Goal: Information Seeking & Learning: Find specific fact

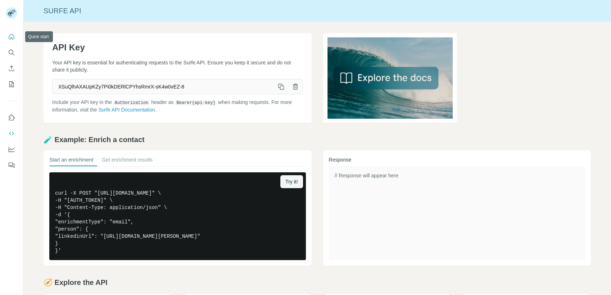
click at [12, 38] on icon "Quick start" at bounding box center [11, 36] width 7 height 7
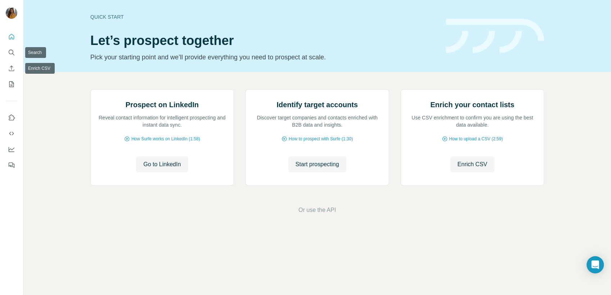
click at [3, 54] on div at bounding box center [11, 99] width 23 height 146
click at [11, 54] on icon "Search" at bounding box center [11, 52] width 5 height 5
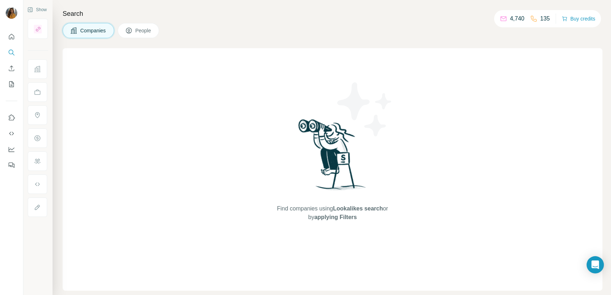
click at [144, 34] on span "People" at bounding box center [143, 30] width 17 height 7
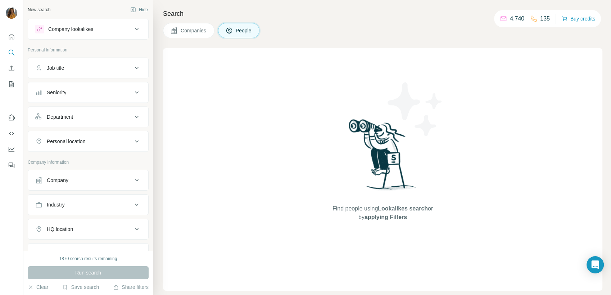
click at [98, 94] on div "Seniority" at bounding box center [83, 92] width 97 height 7
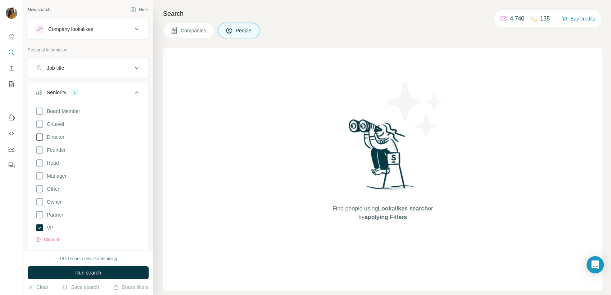
click at [58, 137] on span "Director" at bounding box center [54, 137] width 21 height 7
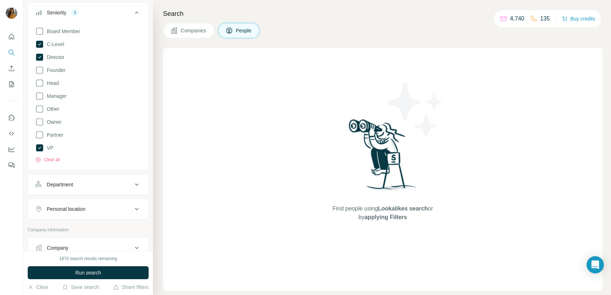
click at [105, 185] on div "Department" at bounding box center [83, 184] width 97 height 7
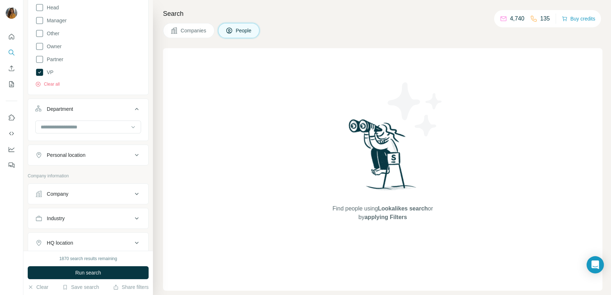
scroll to position [160, 0]
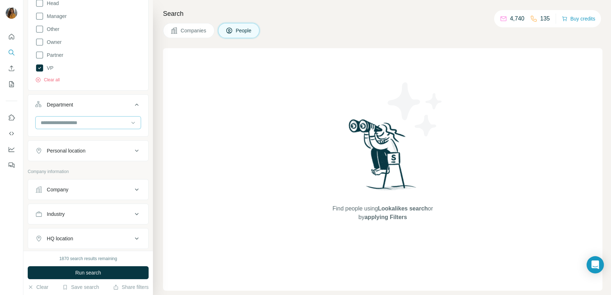
click at [122, 122] on input at bounding box center [84, 123] width 89 height 8
type input "**"
click at [117, 137] on div "HR" at bounding box center [84, 138] width 87 height 7
click at [98, 171] on button "Personal location" at bounding box center [88, 176] width 120 height 17
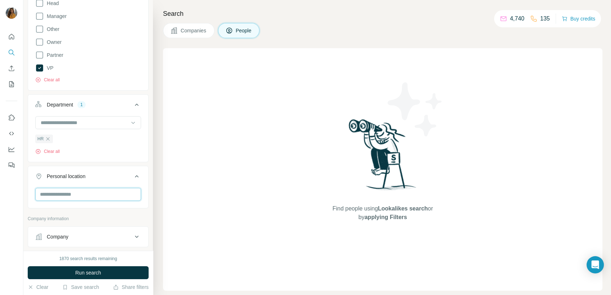
click at [92, 189] on input "text" at bounding box center [88, 194] width 106 height 13
type input "**********"
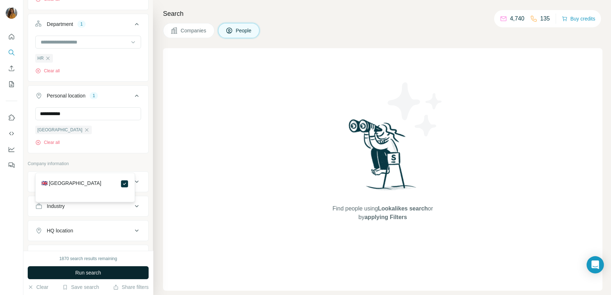
scroll to position [320, 0]
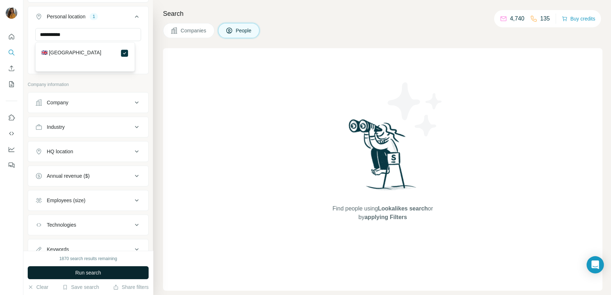
click at [97, 207] on button "Employees (size)" at bounding box center [88, 200] width 120 height 17
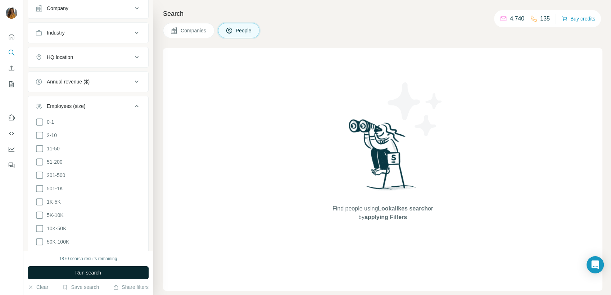
scroll to position [440, 0]
click at [60, 147] on span "201-500" at bounding box center [54, 149] width 21 height 7
click at [57, 162] on span "501-1K" at bounding box center [53, 162] width 19 height 7
click at [110, 277] on button "Run search" at bounding box center [88, 272] width 121 height 13
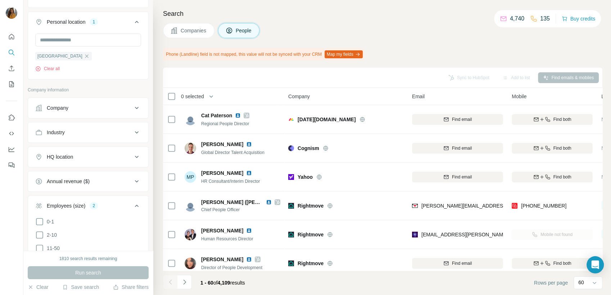
scroll to position [400, 0]
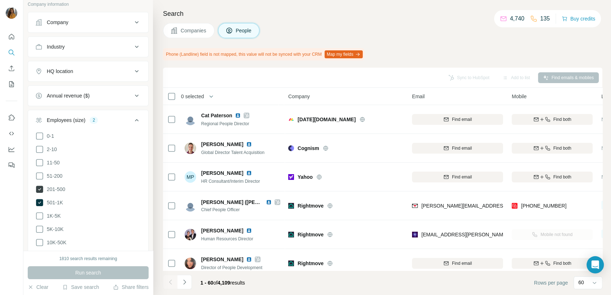
click at [59, 187] on span "201-500" at bounding box center [54, 189] width 21 height 7
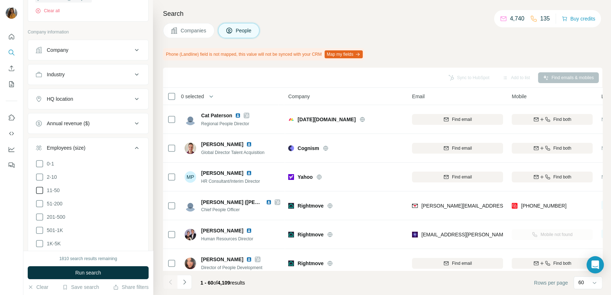
scroll to position [360, 0]
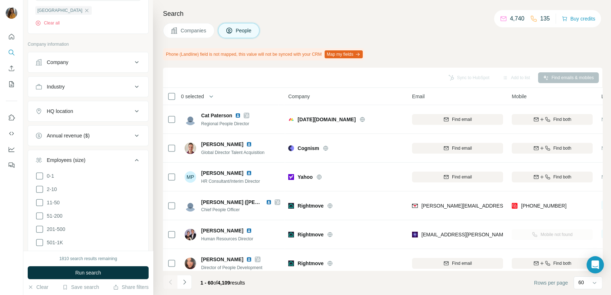
click at [132, 62] on icon at bounding box center [136, 62] width 9 height 9
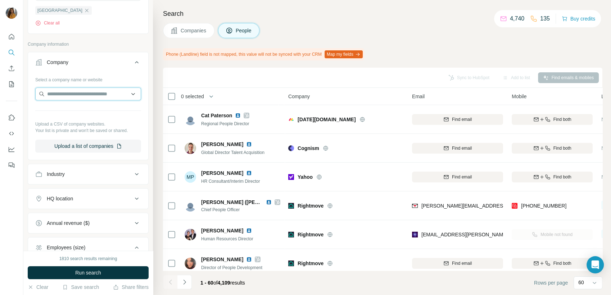
click at [49, 95] on input "text" at bounding box center [88, 93] width 106 height 13
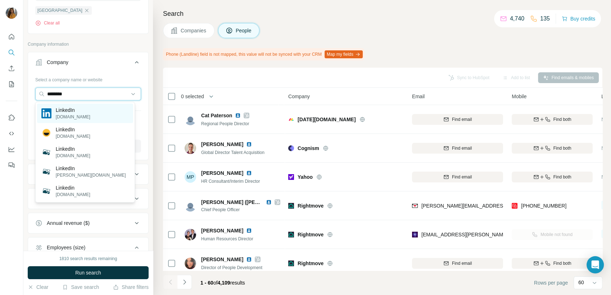
type input "********"
click at [57, 107] on p "LinkedIn" at bounding box center [73, 110] width 35 height 7
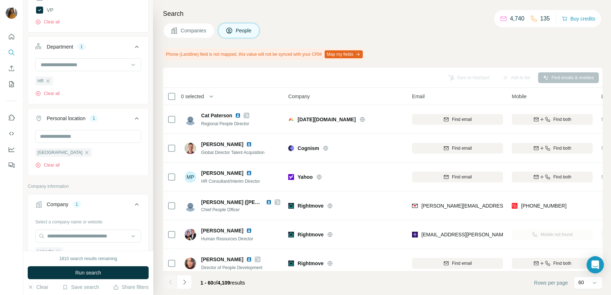
scroll to position [200, 0]
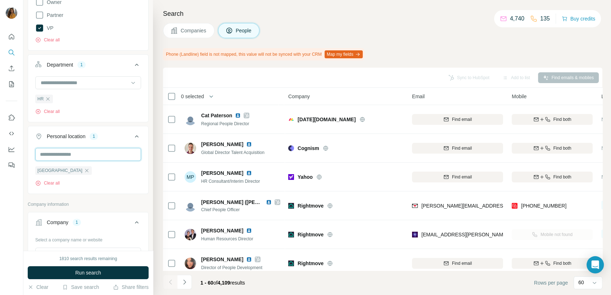
click at [75, 154] on input "text" at bounding box center [88, 154] width 106 height 13
click at [141, 188] on div "[GEOGRAPHIC_DATA] [GEOGRAPHIC_DATA] Clear all" at bounding box center [88, 176] width 120 height 57
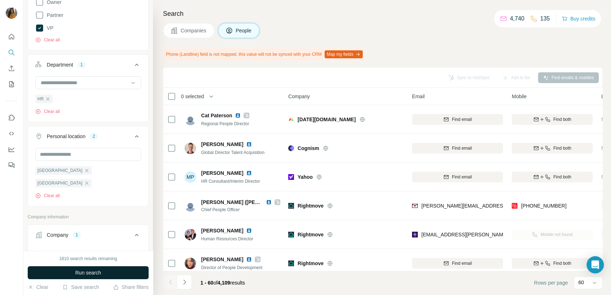
click at [88, 266] on button "Run search" at bounding box center [88, 272] width 121 height 13
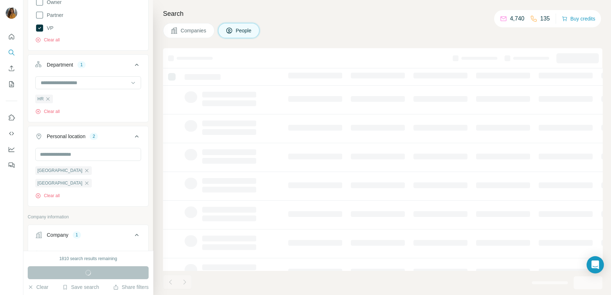
scroll to position [80, 0]
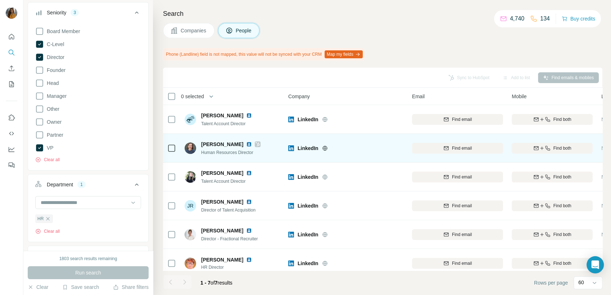
click at [548, 149] on icon "button" at bounding box center [548, 148] width 6 height 6
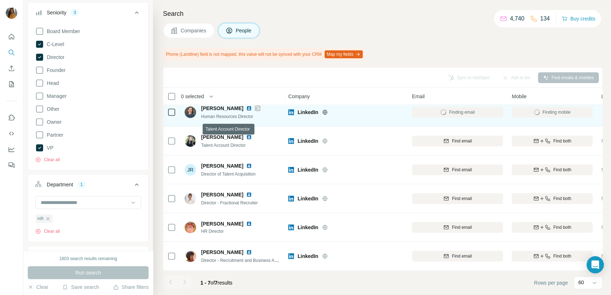
scroll to position [0, 0]
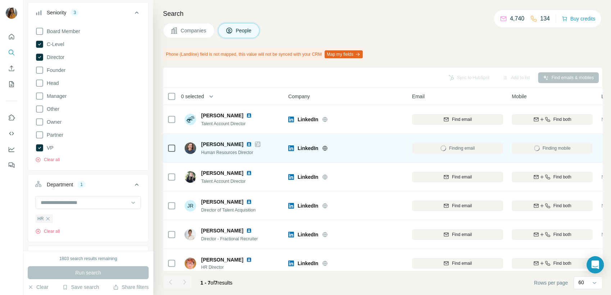
click at [246, 144] on img at bounding box center [249, 144] width 6 height 6
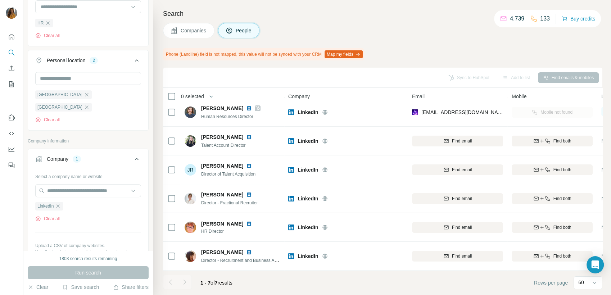
scroll to position [280, 0]
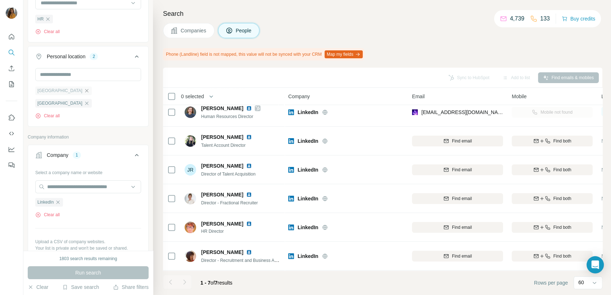
click at [84, 91] on icon "button" at bounding box center [87, 91] width 6 height 6
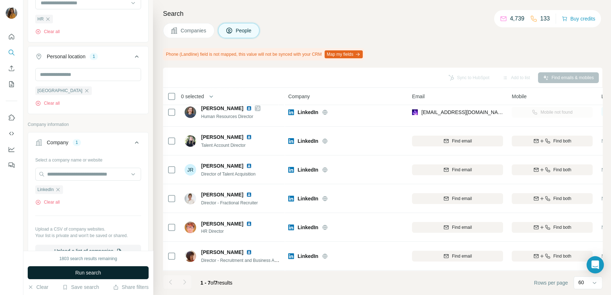
click at [98, 273] on span "Run search" at bounding box center [88, 272] width 26 height 7
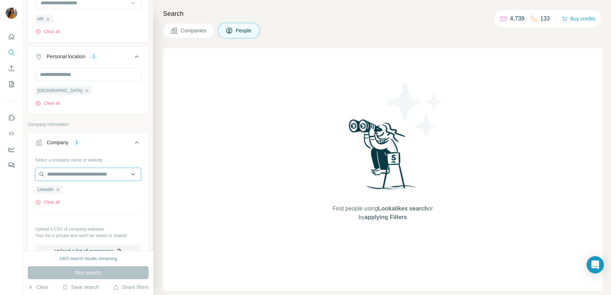
click at [58, 177] on input "text" at bounding box center [88, 174] width 106 height 13
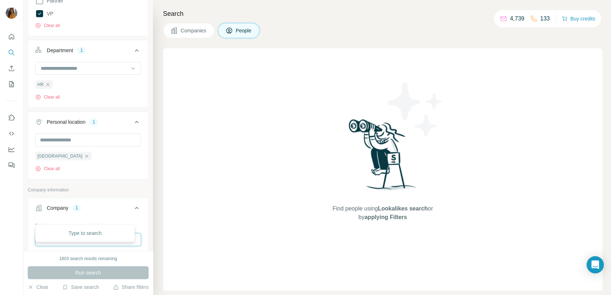
scroll to position [240, 0]
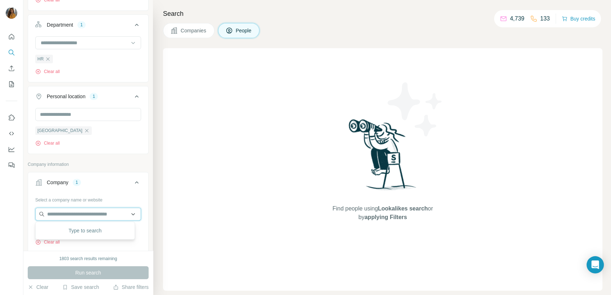
click at [69, 215] on input "text" at bounding box center [88, 214] width 106 height 13
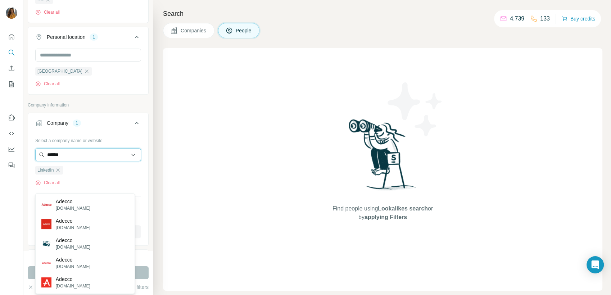
scroll to position [320, 0]
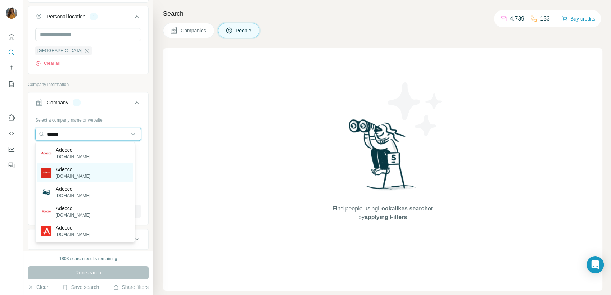
type input "******"
click at [90, 173] on div "Adecco [DOMAIN_NAME]" at bounding box center [85, 172] width 96 height 19
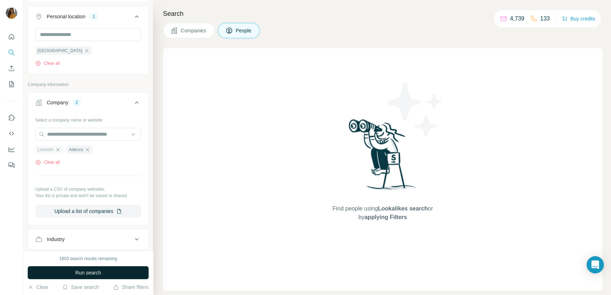
click at [59, 151] on icon "button" at bounding box center [58, 150] width 6 height 6
click at [74, 273] on button "Run search" at bounding box center [88, 272] width 121 height 13
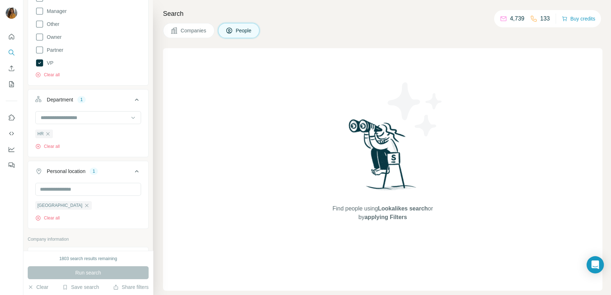
scroll to position [160, 0]
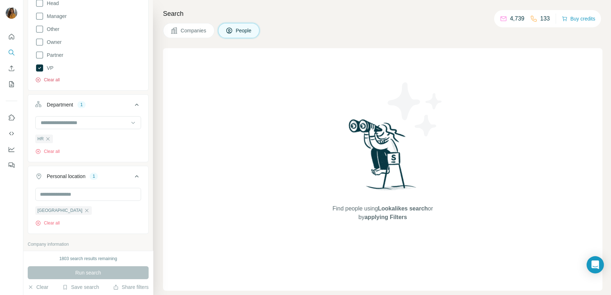
click at [44, 80] on button "Clear all" at bounding box center [47, 80] width 24 height 6
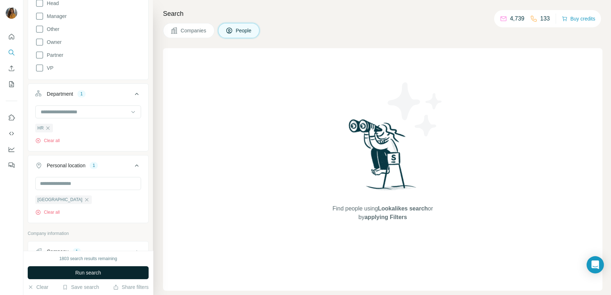
click at [94, 277] on button "Run search" at bounding box center [88, 272] width 121 height 13
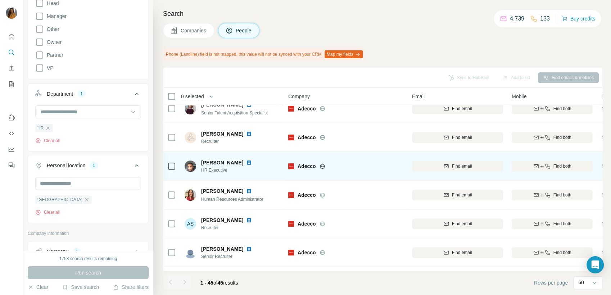
scroll to position [360, 0]
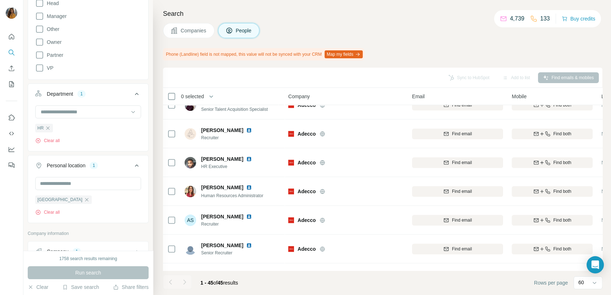
click at [186, 281] on div at bounding box center [184, 282] width 14 height 14
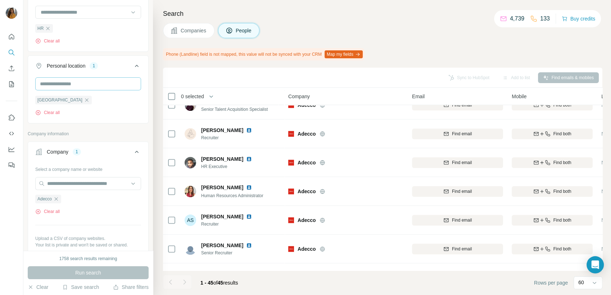
scroll to position [280, 0]
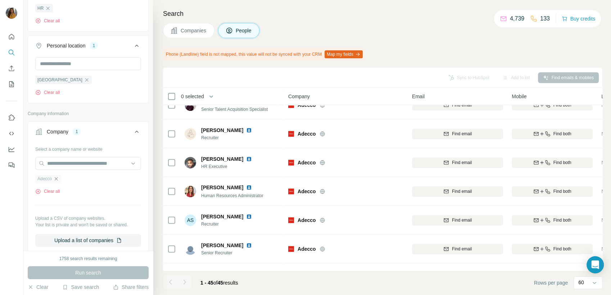
click at [58, 178] on icon "button" at bounding box center [56, 179] width 6 height 6
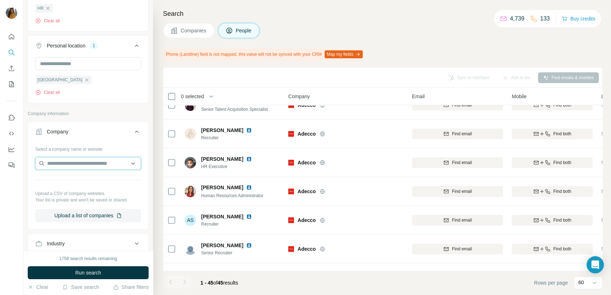
click at [58, 166] on input "text" at bounding box center [88, 163] width 106 height 13
type input "*"
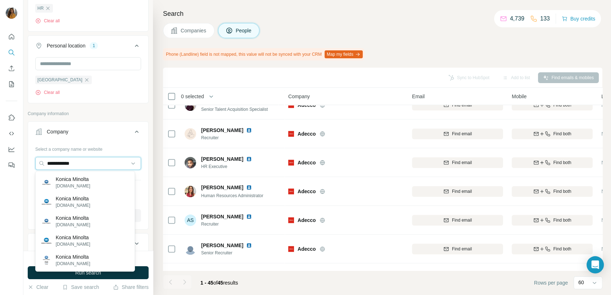
type input "**********"
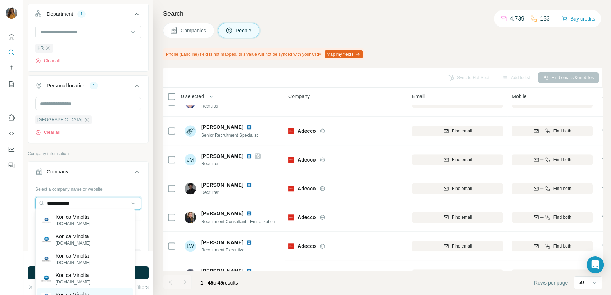
scroll to position [280, 0]
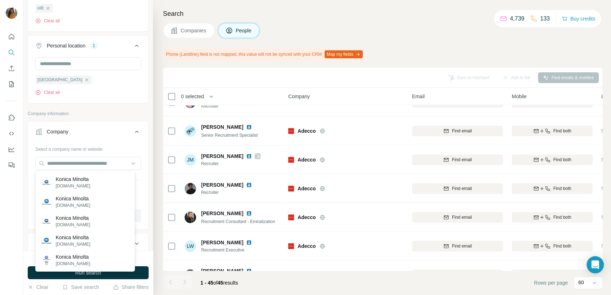
click at [132, 128] on icon at bounding box center [136, 131] width 9 height 9
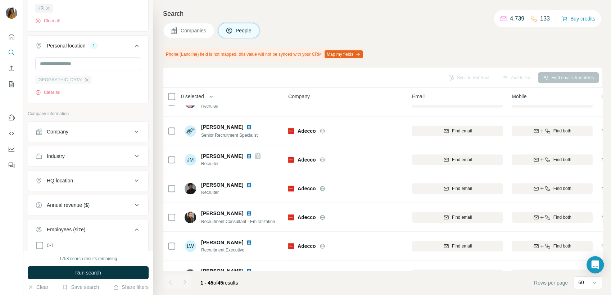
click at [84, 82] on icon "button" at bounding box center [87, 80] width 6 height 6
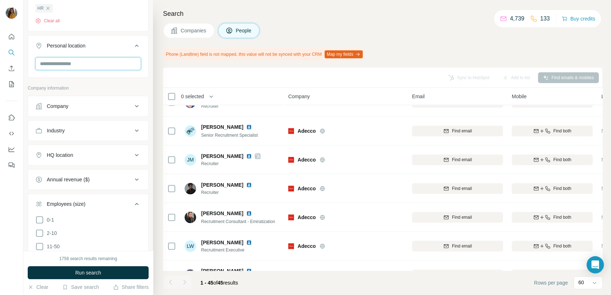
click at [75, 67] on input "text" at bounding box center [88, 63] width 106 height 13
type input "**********"
click at [75, 82] on label "🇿🇦 [GEOGRAPHIC_DATA]" at bounding box center [71, 82] width 60 height 9
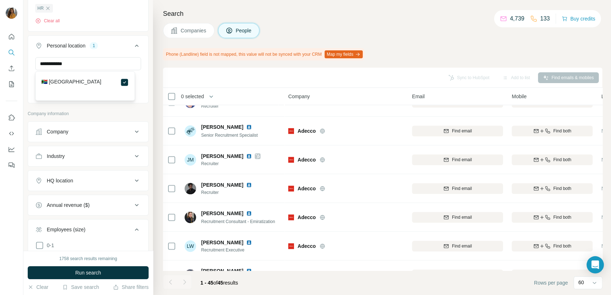
click at [81, 160] on button "Industry" at bounding box center [88, 156] width 120 height 17
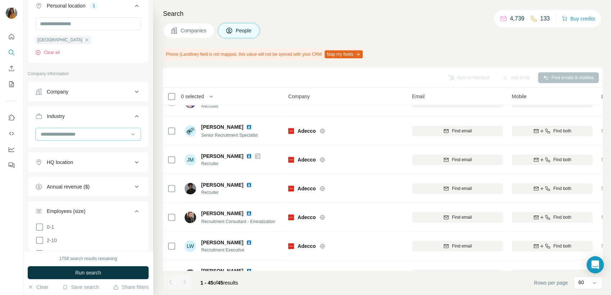
click at [104, 131] on input at bounding box center [84, 134] width 89 height 8
type input "****"
click at [95, 172] on div "Financial Services" at bounding box center [84, 175] width 87 height 7
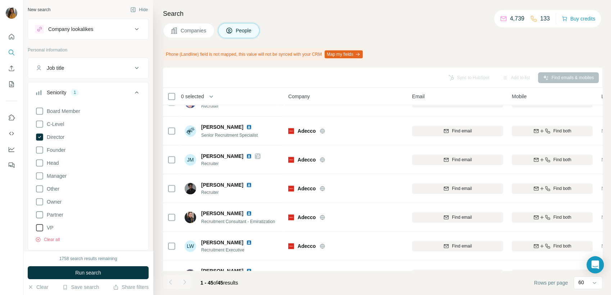
click at [40, 230] on icon at bounding box center [39, 228] width 9 height 9
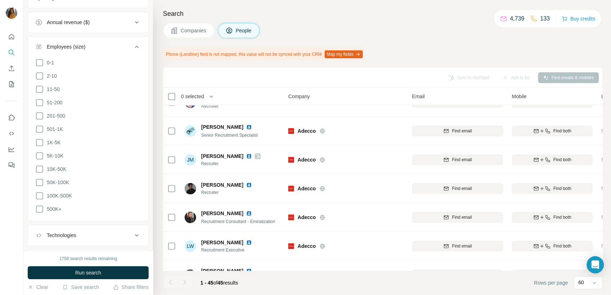
scroll to position [517, 0]
click at [42, 122] on icon at bounding box center [39, 119] width 9 height 9
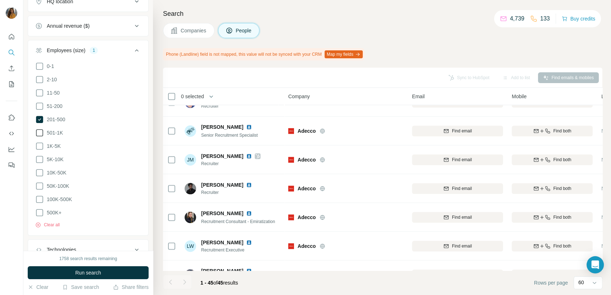
click at [42, 129] on icon at bounding box center [39, 133] width 9 height 9
click at [43, 148] on icon at bounding box center [39, 146] width 9 height 9
click at [119, 269] on button "Run search" at bounding box center [88, 272] width 121 height 13
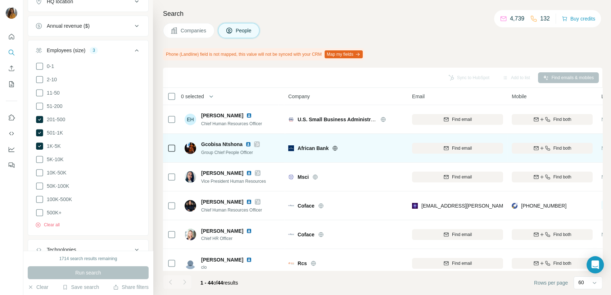
click at [248, 144] on img at bounding box center [248, 144] width 6 height 6
click at [554, 148] on span "Find both" at bounding box center [563, 148] width 18 height 6
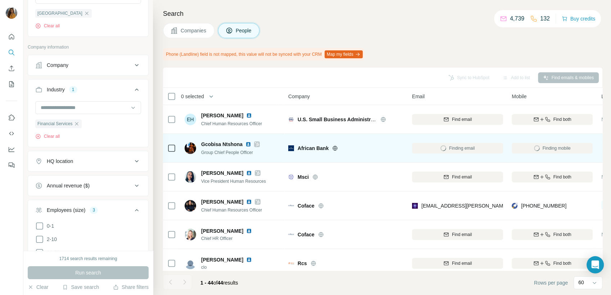
scroll to position [197, 0]
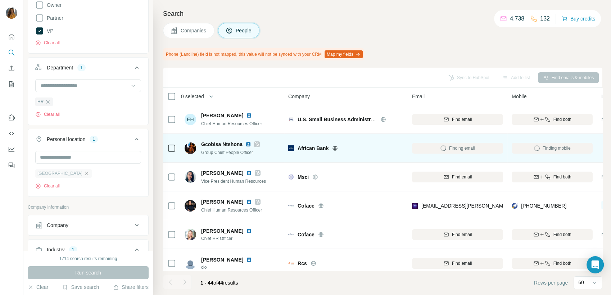
click at [84, 174] on icon "button" at bounding box center [87, 174] width 6 height 6
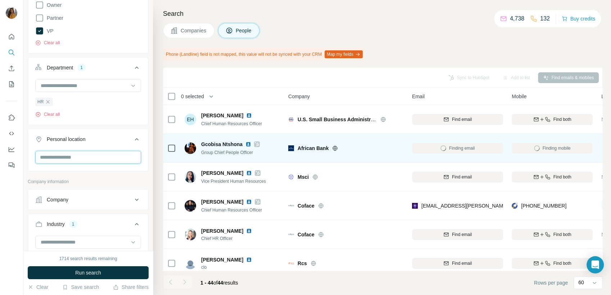
click at [66, 159] on input "text" at bounding box center [88, 157] width 106 height 13
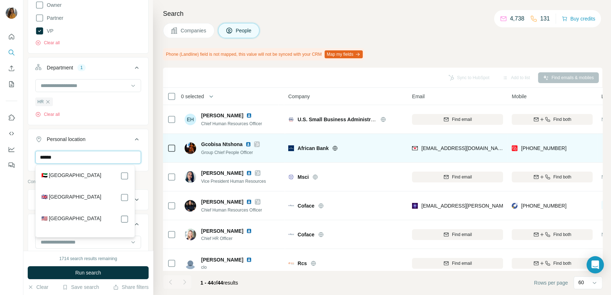
type input "******"
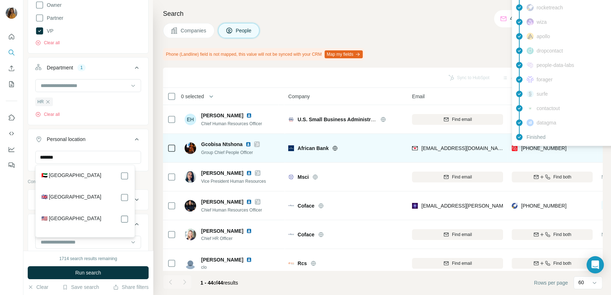
click at [532, 149] on span "[PHONE_NUMBER]" at bounding box center [543, 148] width 45 height 6
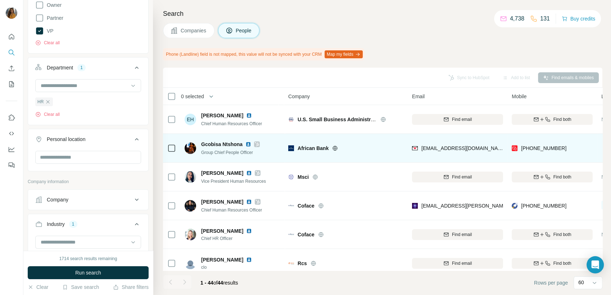
click at [560, 154] on div "[PHONE_NUMBER]" at bounding box center [552, 148] width 81 height 20
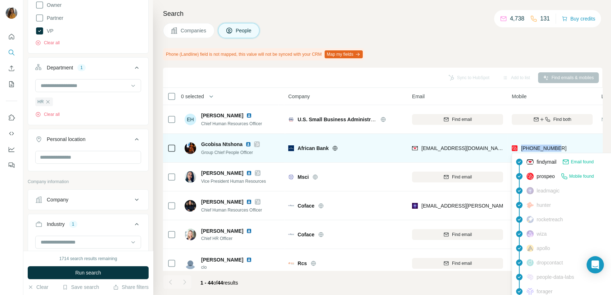
drag, startPoint x: 554, startPoint y: 148, endPoint x: 521, endPoint y: 148, distance: 32.8
click at [521, 148] on div "[PHONE_NUMBER]" at bounding box center [552, 148] width 81 height 20
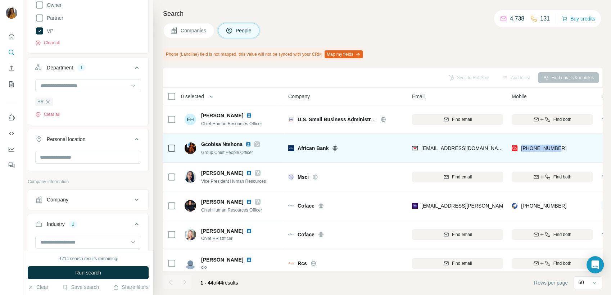
copy span "[PHONE_NUMBER]"
drag, startPoint x: 406, startPoint y: 168, endPoint x: 228, endPoint y: 153, distance: 178.2
click at [246, 144] on img at bounding box center [248, 144] width 6 height 6
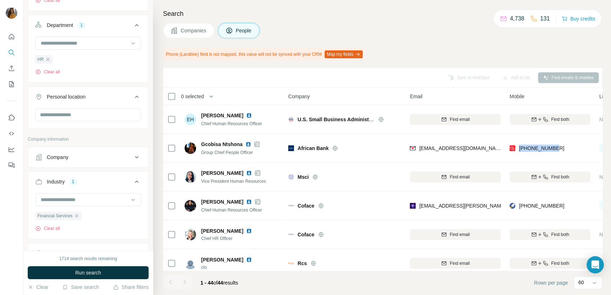
scroll to position [342, 0]
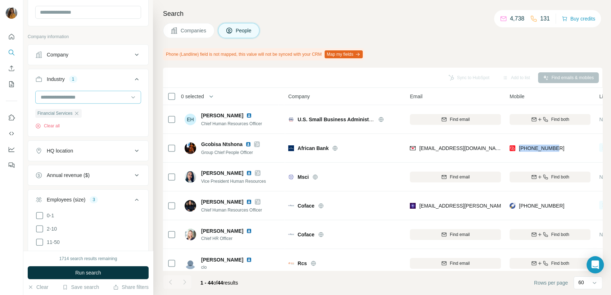
click at [66, 100] on input at bounding box center [84, 97] width 89 height 8
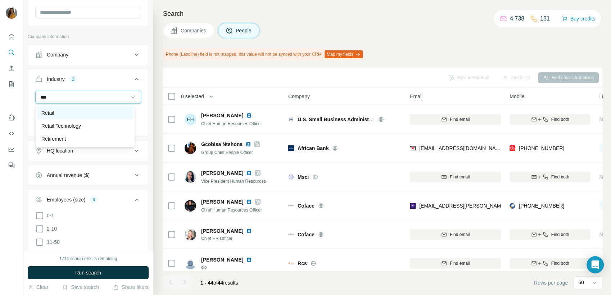
type input "***"
click at [66, 112] on div "Retail" at bounding box center [84, 112] width 87 height 7
click at [78, 113] on icon "button" at bounding box center [77, 114] width 6 height 6
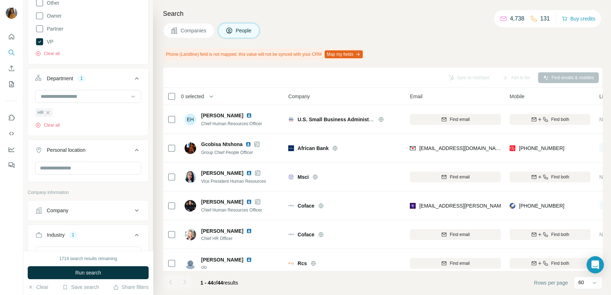
scroll to position [200, 0]
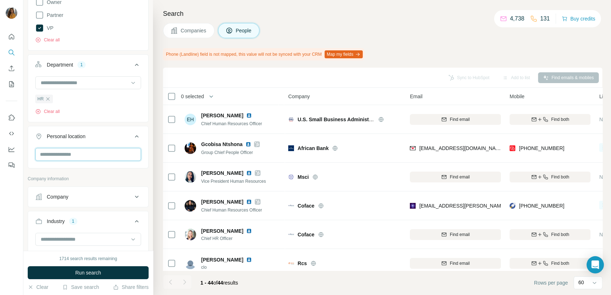
click at [80, 157] on input "text" at bounding box center [88, 154] width 106 height 13
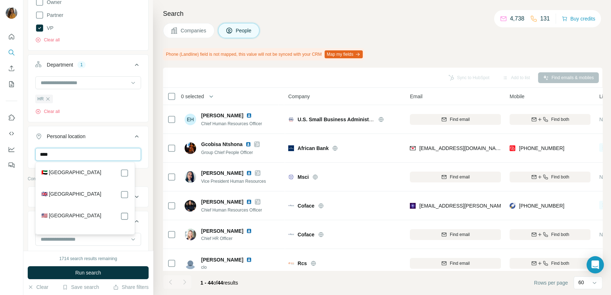
type input "****"
click at [90, 196] on div "🇬🇧 [GEOGRAPHIC_DATA]" at bounding box center [84, 194] width 87 height 9
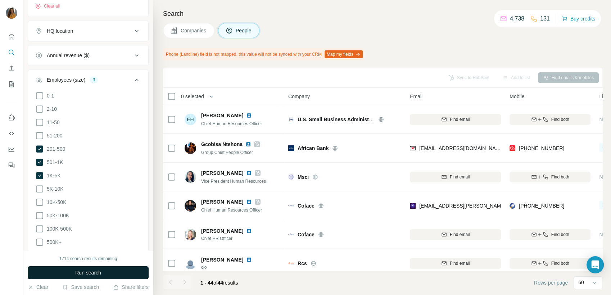
scroll to position [499, 0]
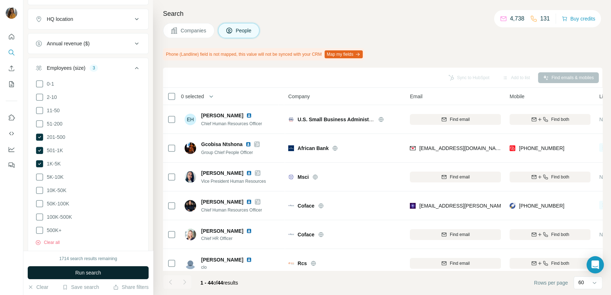
click at [84, 273] on span "Run search" at bounding box center [88, 272] width 26 height 7
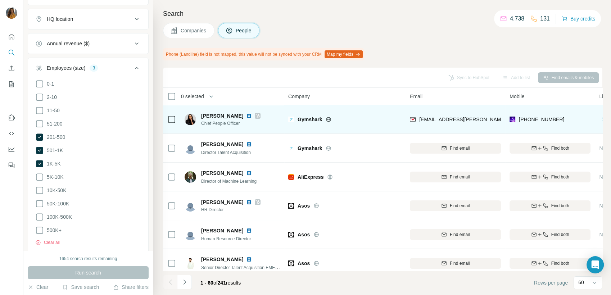
scroll to position [40, 0]
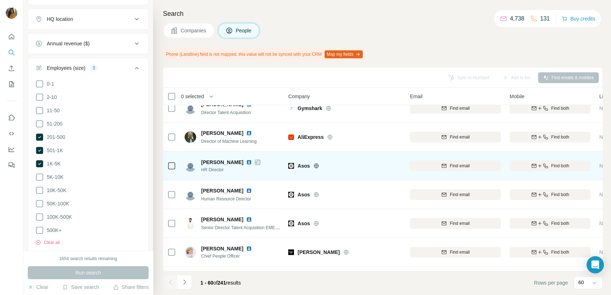
click at [249, 163] on img at bounding box center [249, 162] width 6 height 6
click at [368, 162] on div "Asos" at bounding box center [344, 166] width 113 height 20
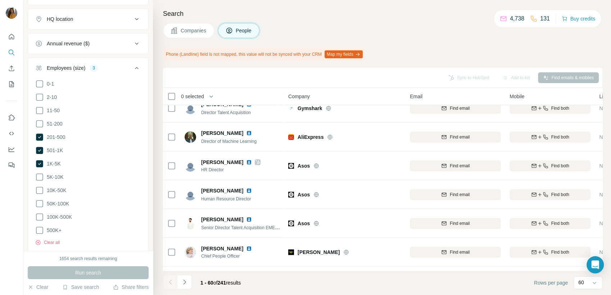
click at [240, 12] on h4 "Search" at bounding box center [383, 14] width 440 height 10
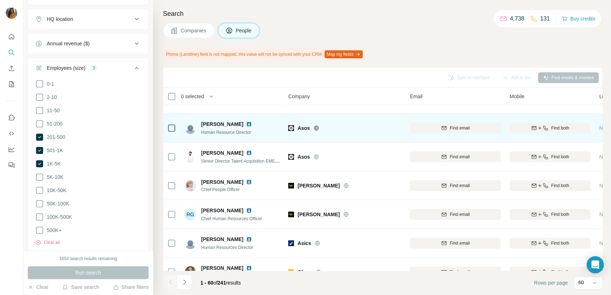
scroll to position [120, 0]
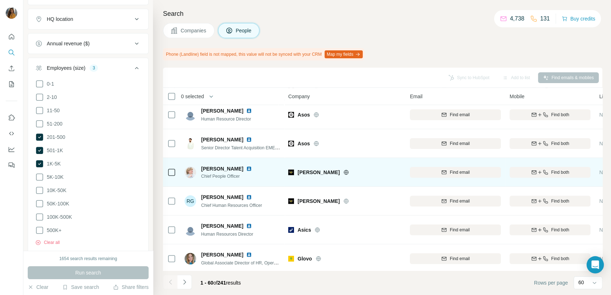
click at [246, 168] on img at bounding box center [249, 169] width 6 height 6
click at [532, 171] on icon "button" at bounding box center [534, 172] width 5 height 2
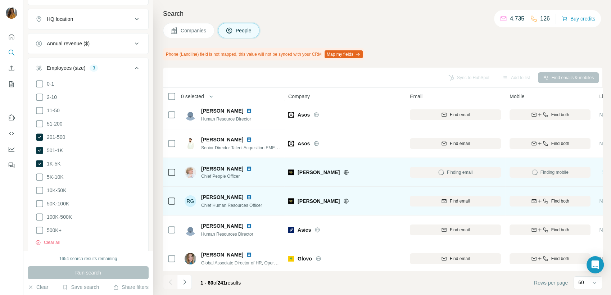
scroll to position [160, 0]
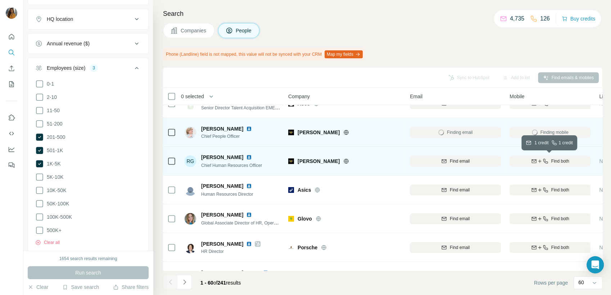
click at [541, 161] on icon "button" at bounding box center [540, 161] width 6 height 6
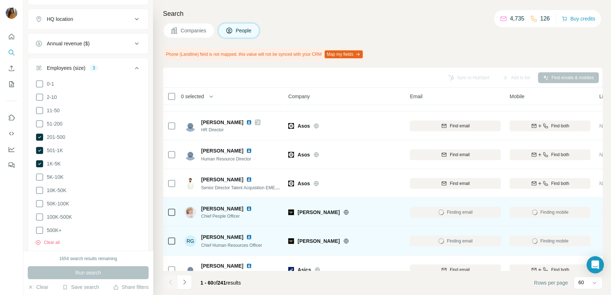
scroll to position [0, 0]
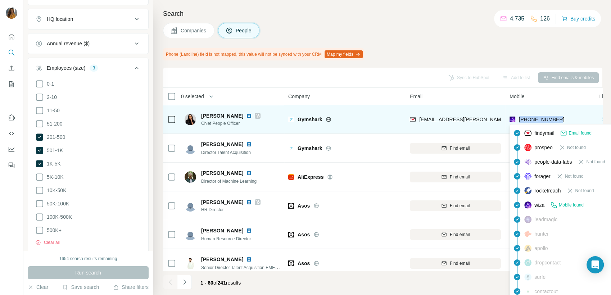
drag, startPoint x: 564, startPoint y: 118, endPoint x: 519, endPoint y: 119, distance: 44.3
click at [519, 119] on div "[PHONE_NUMBER]" at bounding box center [550, 119] width 81 height 20
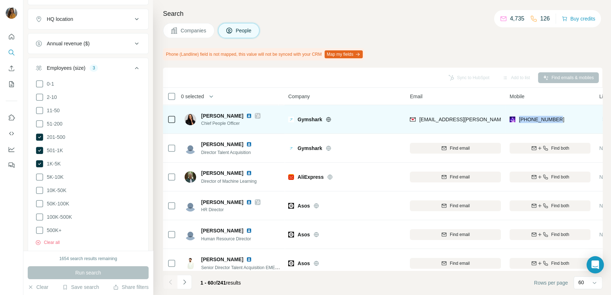
copy span "[PHONE_NUMBER]"
click at [246, 116] on img at bounding box center [249, 116] width 6 height 6
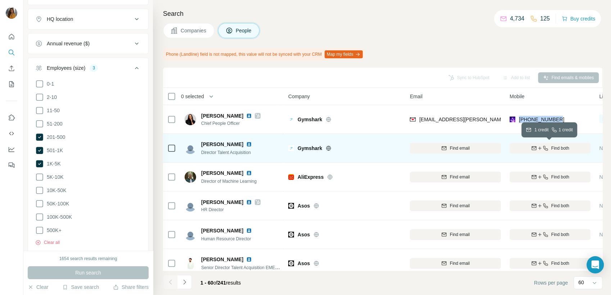
click at [538, 148] on icon "button" at bounding box center [540, 148] width 6 height 6
click at [246, 143] on img at bounding box center [249, 144] width 6 height 6
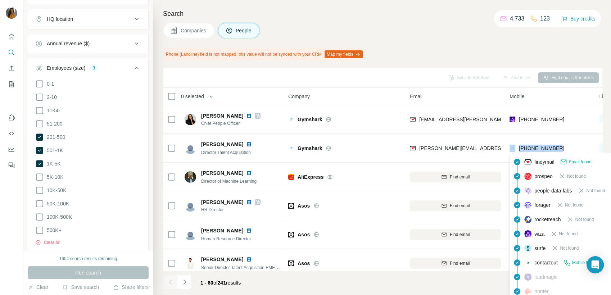
drag, startPoint x: 567, startPoint y: 148, endPoint x: 515, endPoint y: 147, distance: 51.5
click at [515, 147] on div "[PHONE_NUMBER]" at bounding box center [550, 148] width 81 height 20
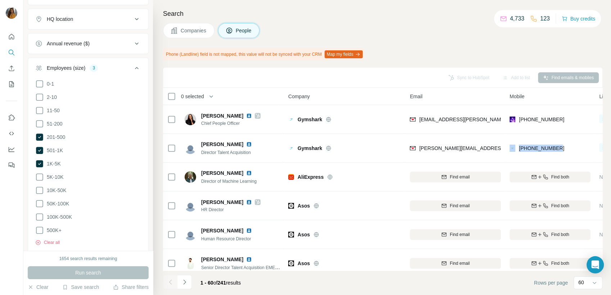
drag, startPoint x: 515, startPoint y: 147, endPoint x: 527, endPoint y: 147, distance: 11.5
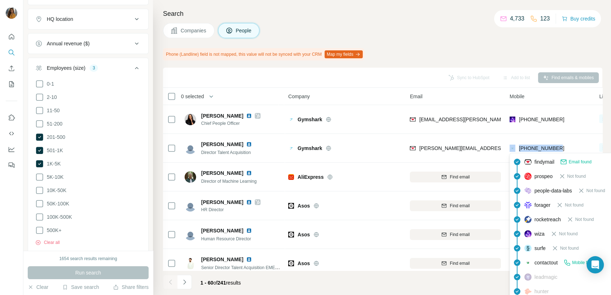
copy div "[PHONE_NUMBER]"
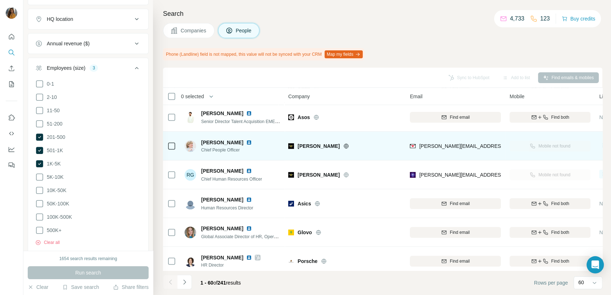
scroll to position [160, 0]
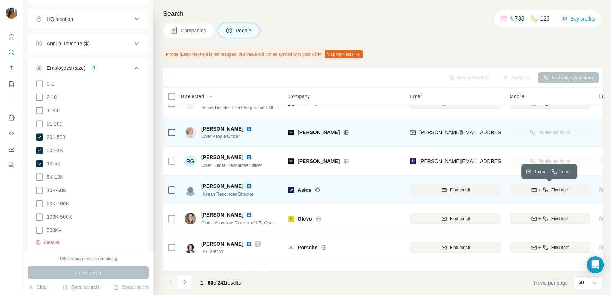
click at [547, 191] on icon "button" at bounding box center [546, 190] width 6 height 6
click at [246, 188] on img at bounding box center [249, 186] width 6 height 6
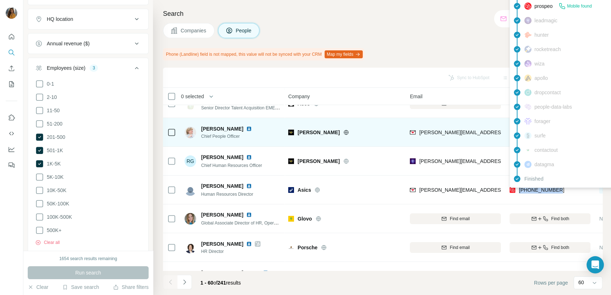
drag, startPoint x: 568, startPoint y: 188, endPoint x: 520, endPoint y: 191, distance: 48.7
click at [520, 191] on div "[PHONE_NUMBER]" at bounding box center [550, 190] width 81 height 20
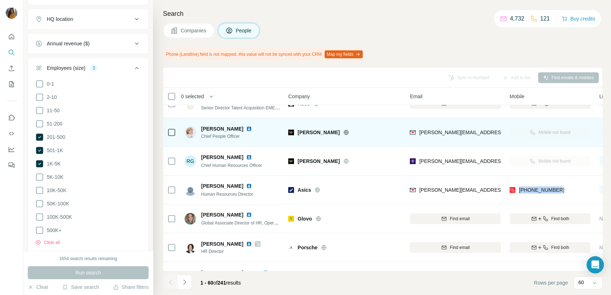
copy span "[PHONE_NUMBER]"
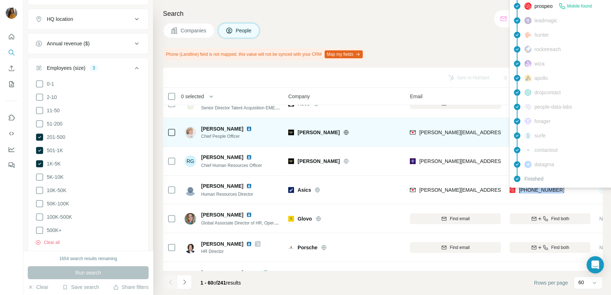
copy span "[PHONE_NUMBER]"
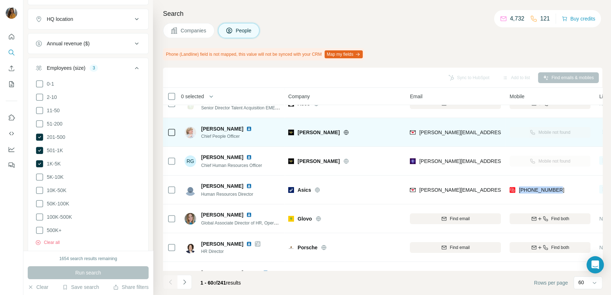
click at [395, 180] on div "Asics" at bounding box center [344, 190] width 113 height 20
click at [246, 186] on img at bounding box center [249, 186] width 6 height 6
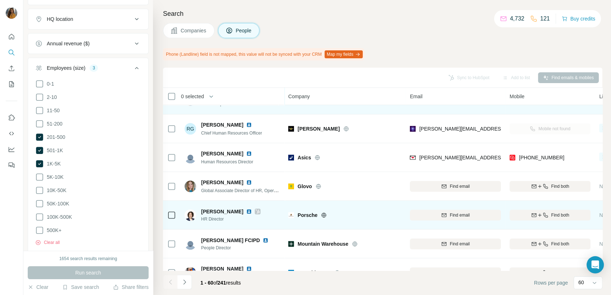
scroll to position [200, 0]
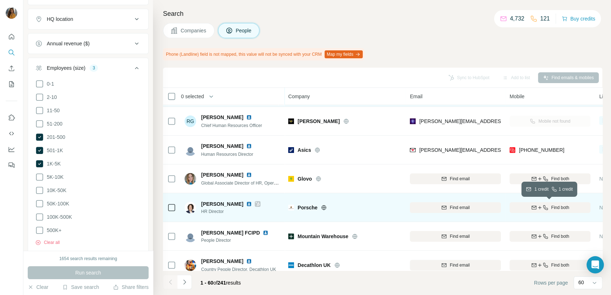
click at [543, 208] on icon "button" at bounding box center [546, 208] width 6 height 6
click at [252, 205] on img at bounding box center [249, 204] width 6 height 6
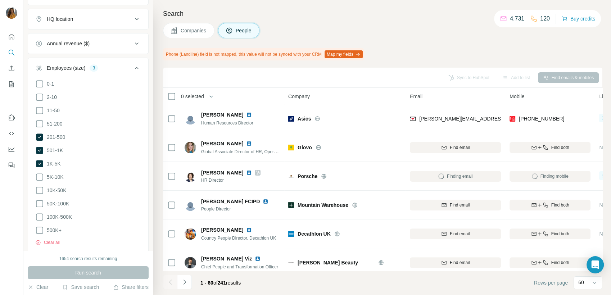
scroll to position [240, 0]
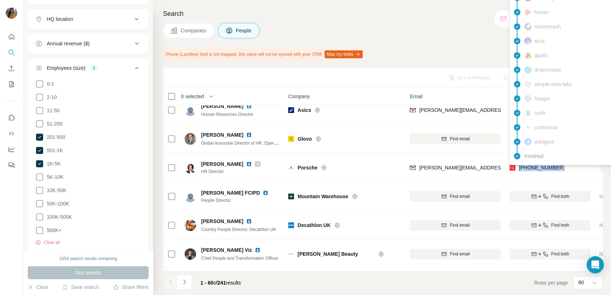
drag, startPoint x: 564, startPoint y: 166, endPoint x: 518, endPoint y: 166, distance: 46.1
click at [518, 166] on div "[PHONE_NUMBER]" at bounding box center [550, 168] width 81 height 20
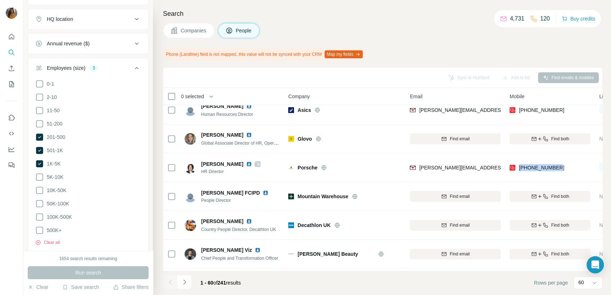
copy span "[PHONE_NUMBER]"
click at [377, 170] on div "Porsche" at bounding box center [350, 167] width 104 height 7
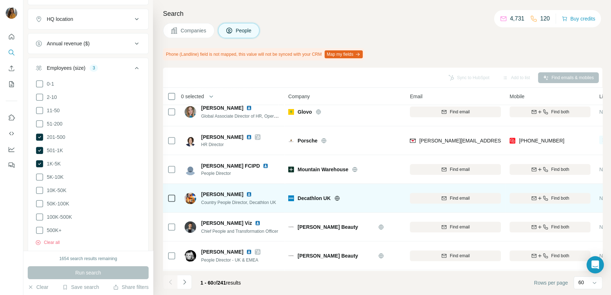
scroll to position [280, 0]
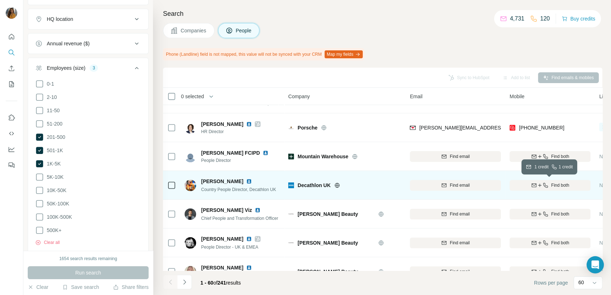
click at [548, 183] on div "Find both" at bounding box center [550, 185] width 81 height 6
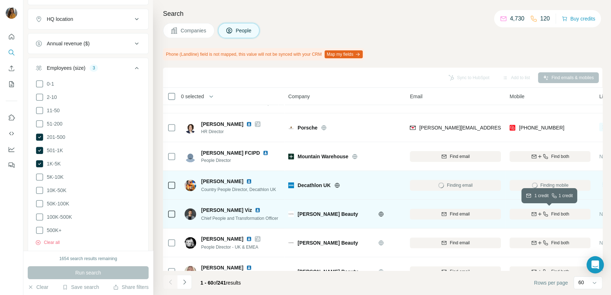
click at [541, 212] on icon "button" at bounding box center [540, 214] width 6 height 6
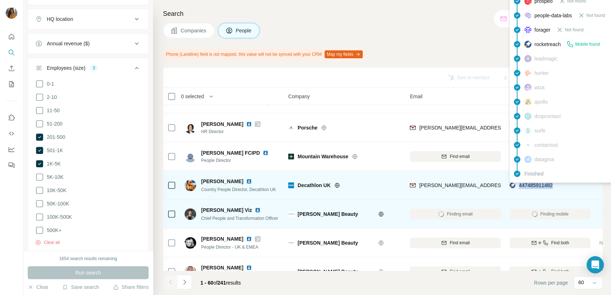
drag, startPoint x: 564, startPoint y: 184, endPoint x: 518, endPoint y: 185, distance: 46.5
click at [518, 185] on div "447485911482" at bounding box center [550, 185] width 81 height 20
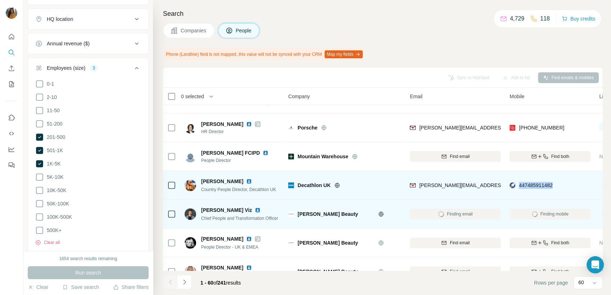
copy span "447485911482"
click at [246, 181] on img at bounding box center [249, 182] width 6 height 6
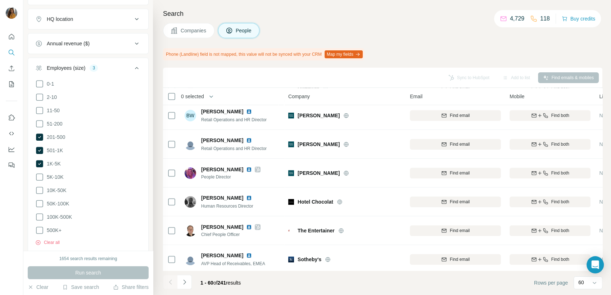
scroll to position [680, 0]
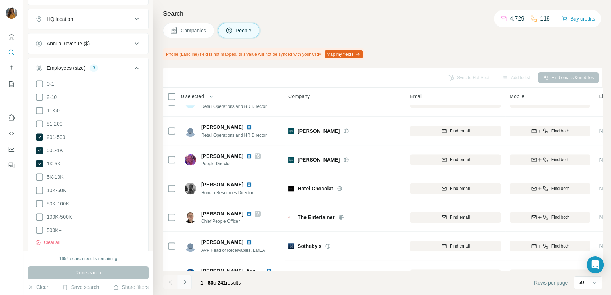
click at [182, 283] on icon "Navigate to next page" at bounding box center [184, 282] width 7 height 7
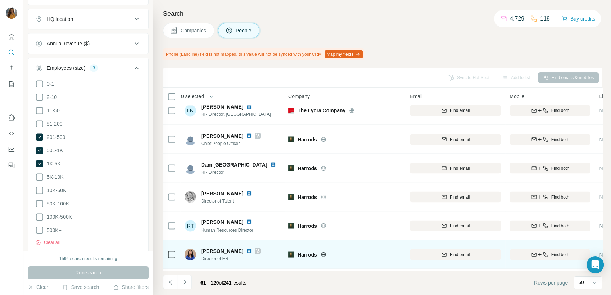
scroll to position [1320, 0]
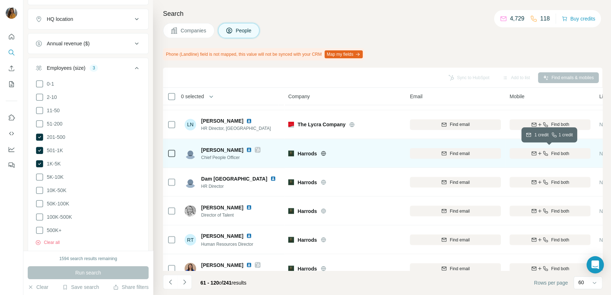
click at [545, 151] on icon "button" at bounding box center [546, 153] width 6 height 6
click at [246, 149] on img at bounding box center [249, 150] width 6 height 6
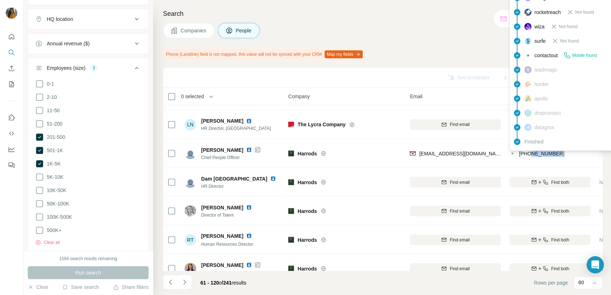
drag, startPoint x: 563, startPoint y: 150, endPoint x: 532, endPoint y: 152, distance: 30.7
click at [532, 152] on div "[PHONE_NUMBER]" at bounding box center [550, 153] width 81 height 20
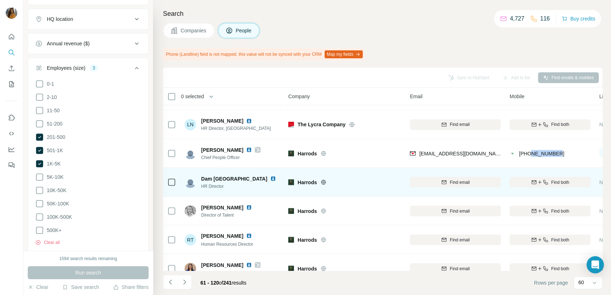
drag, startPoint x: 532, startPoint y: 152, endPoint x: 541, endPoint y: 181, distance: 30.2
click at [541, 181] on icon "button" at bounding box center [540, 182] width 6 height 6
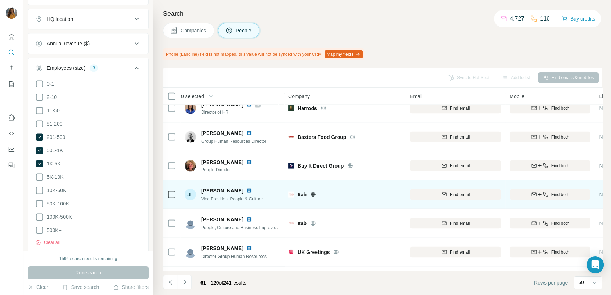
scroll to position [1566, 0]
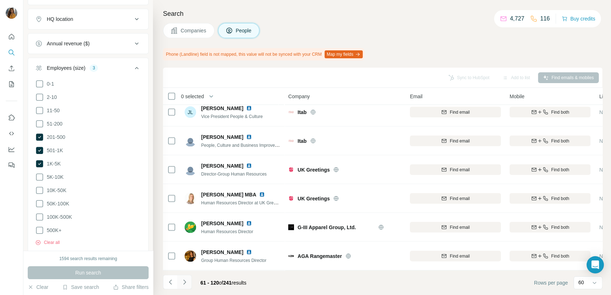
click at [184, 282] on icon "Navigate to next page" at bounding box center [184, 282] width 7 height 7
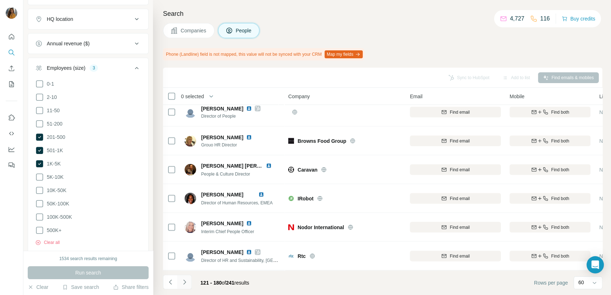
click at [189, 281] on button "Navigate to next page" at bounding box center [184, 282] width 14 height 14
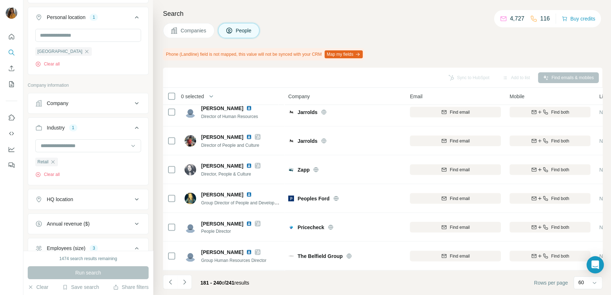
scroll to position [299, 0]
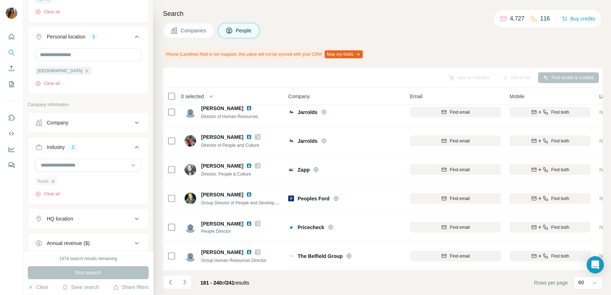
click at [54, 183] on icon "button" at bounding box center [53, 182] width 6 height 6
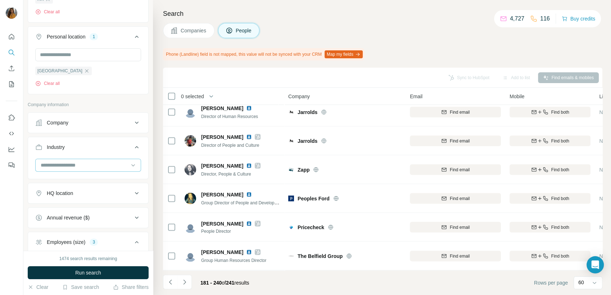
click at [65, 166] on input at bounding box center [84, 165] width 89 height 8
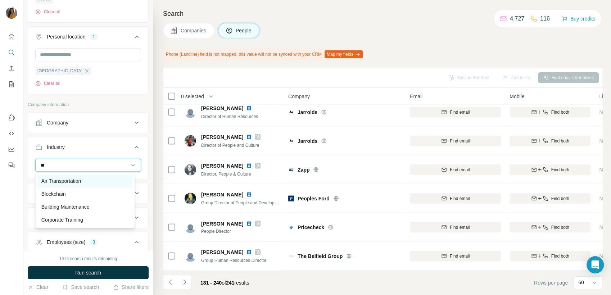
type input "**"
click at [73, 182] on p "Air Transportation" at bounding box center [61, 180] width 40 height 7
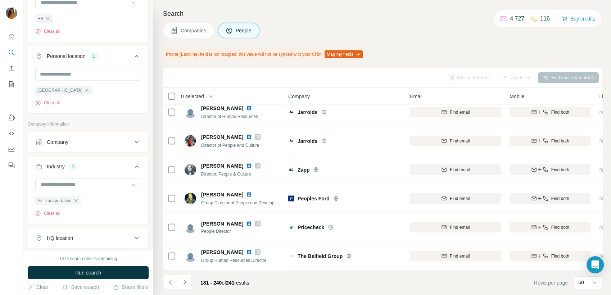
scroll to position [219, 0]
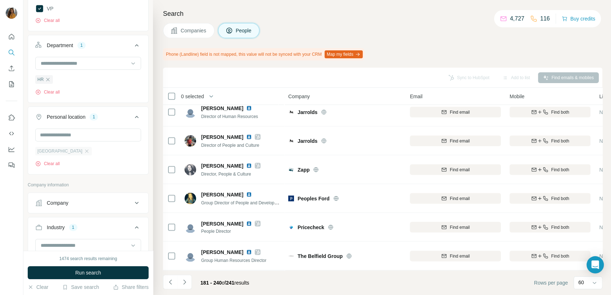
click at [75, 154] on div "[GEOGRAPHIC_DATA]" at bounding box center [63, 151] width 57 height 9
click at [84, 149] on icon "button" at bounding box center [87, 151] width 6 height 6
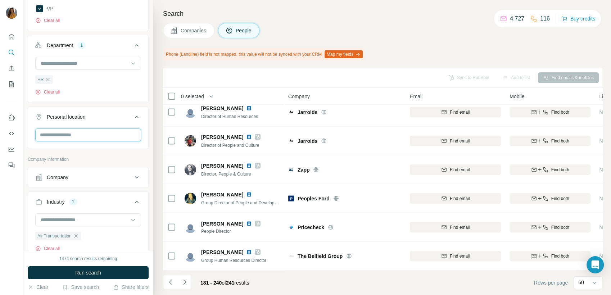
click at [76, 137] on input "text" at bounding box center [88, 135] width 106 height 13
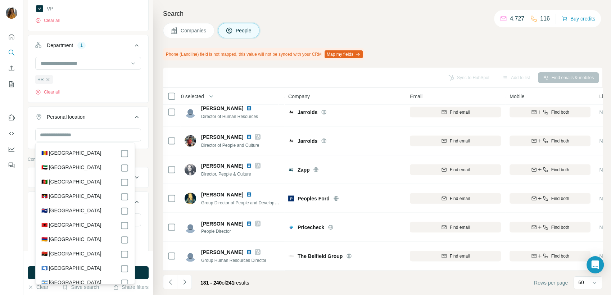
click at [132, 115] on icon at bounding box center [136, 117] width 9 height 9
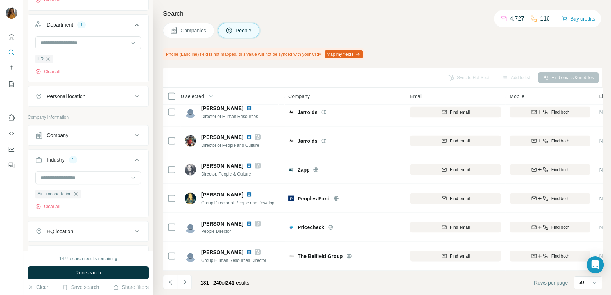
scroll to position [259, 0]
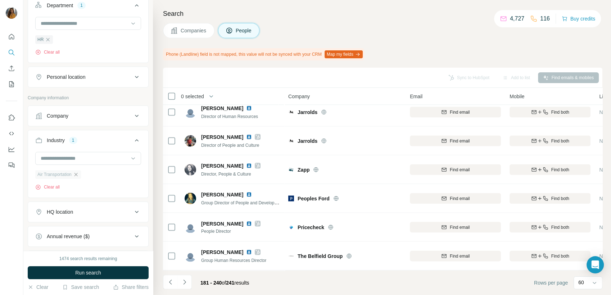
click at [78, 173] on icon "button" at bounding box center [76, 175] width 6 height 6
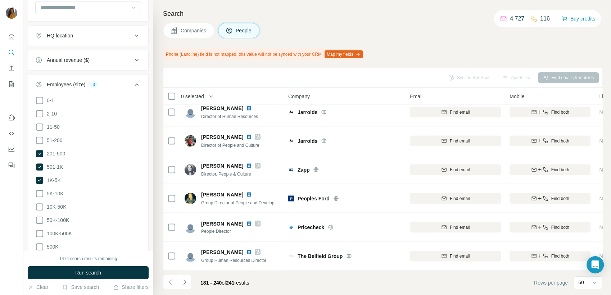
scroll to position [459, 0]
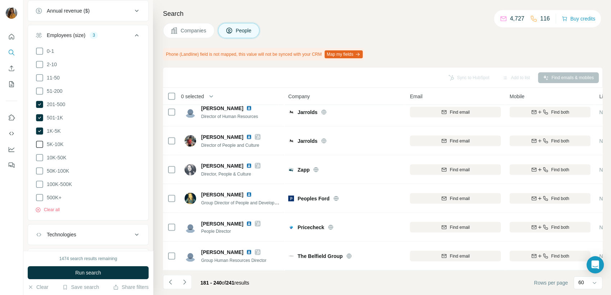
click at [63, 145] on span "5K-10K" at bounding box center [54, 144] width 20 height 7
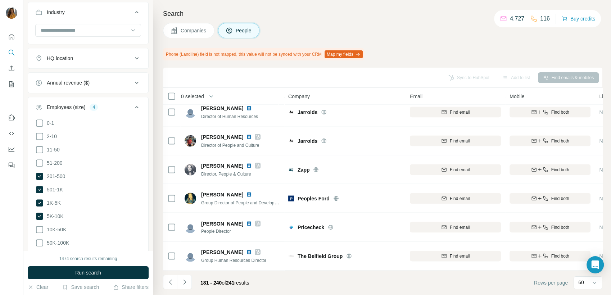
scroll to position [294, 0]
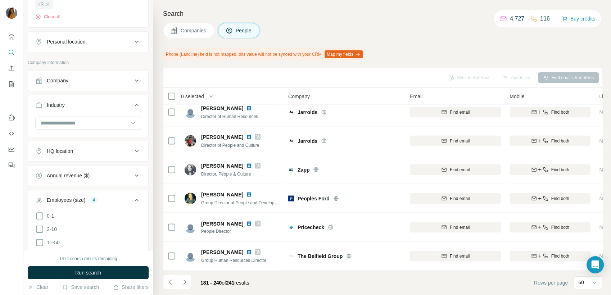
click at [87, 81] on div "Company" at bounding box center [83, 80] width 97 height 7
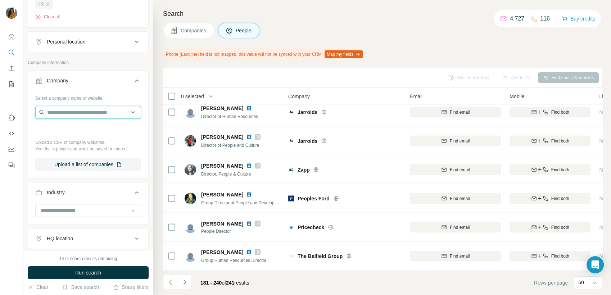
click at [81, 111] on input "text" at bounding box center [88, 112] width 106 height 13
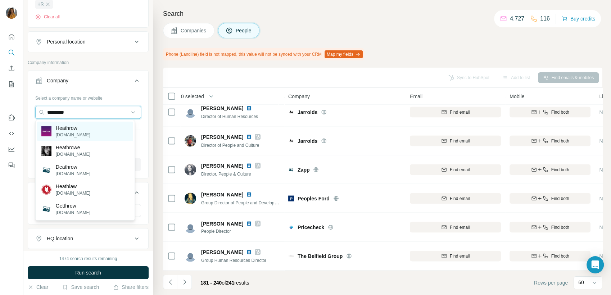
type input "********"
click at [84, 134] on p "heathrow.com" at bounding box center [73, 135] width 35 height 6
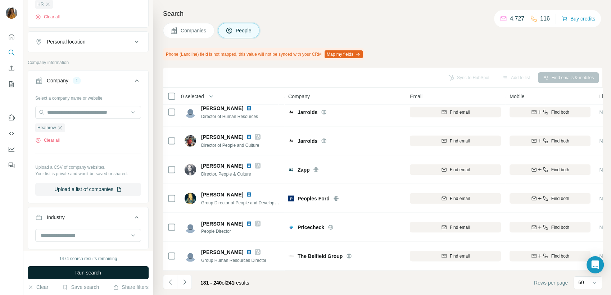
click at [82, 275] on span "Run search" at bounding box center [88, 272] width 26 height 7
